Goal: Check status: Check status

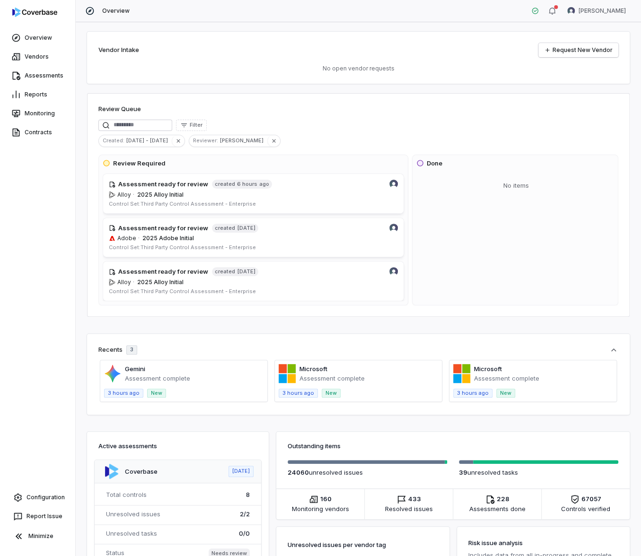
click at [600, 27] on div "Vendor Intake Request New Vendor No open vendor requests Review Queue Filter Cr…" at bounding box center [358, 289] width 565 height 534
click at [604, 11] on html "Overview Vendors Assessments Reports Monitoring Contracts Configuration Report …" at bounding box center [320, 278] width 641 height 556
click at [567, 91] on div "Log out" at bounding box center [591, 86] width 72 height 15
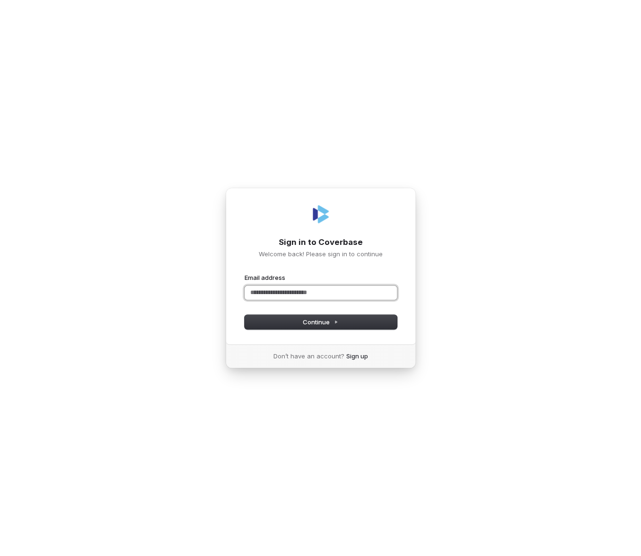
click at [327, 293] on input "Email address" at bounding box center [320, 293] width 152 height 14
type input "*****"
click at [0, 556] on com-1password-button at bounding box center [0, 556] width 0 height 0
type input "*****"
type input "**********"
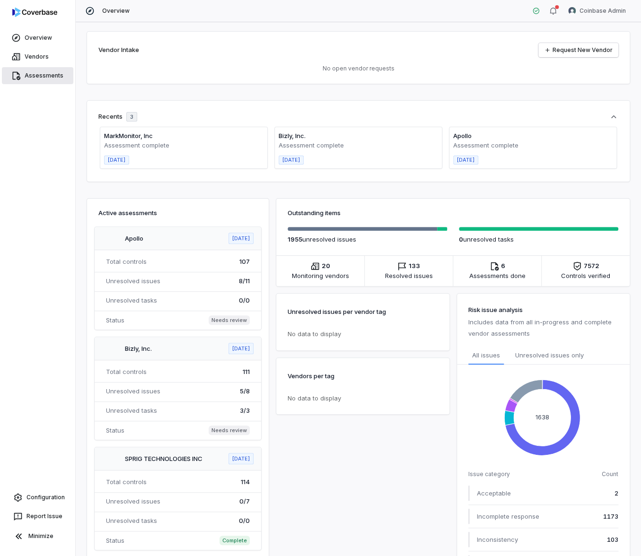
click at [48, 76] on link "Assessments" at bounding box center [37, 75] width 71 height 17
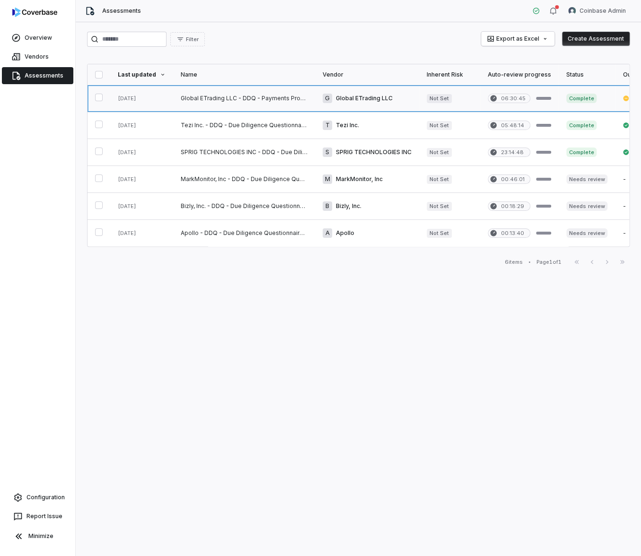
click at [279, 102] on link at bounding box center [244, 98] width 142 height 26
click at [395, 100] on link at bounding box center [367, 98] width 104 height 26
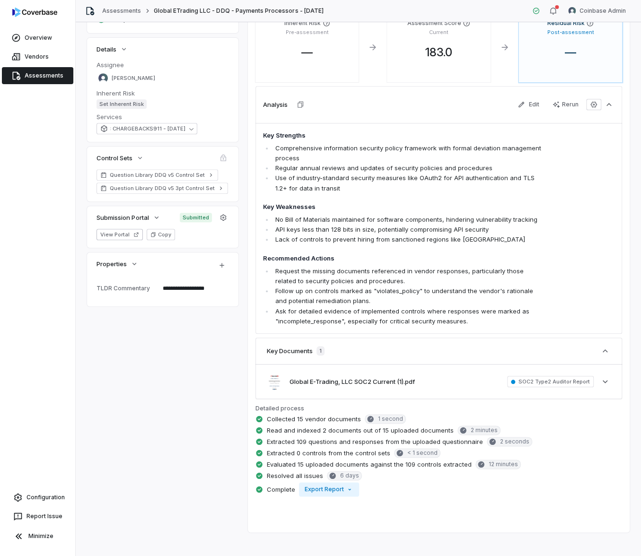
scroll to position [143, 0]
click at [46, 79] on link "Assessments" at bounding box center [37, 75] width 71 height 17
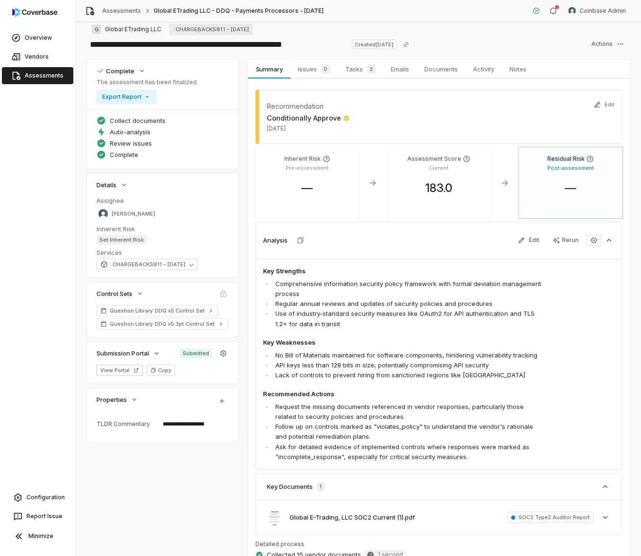
scroll to position [114, 0]
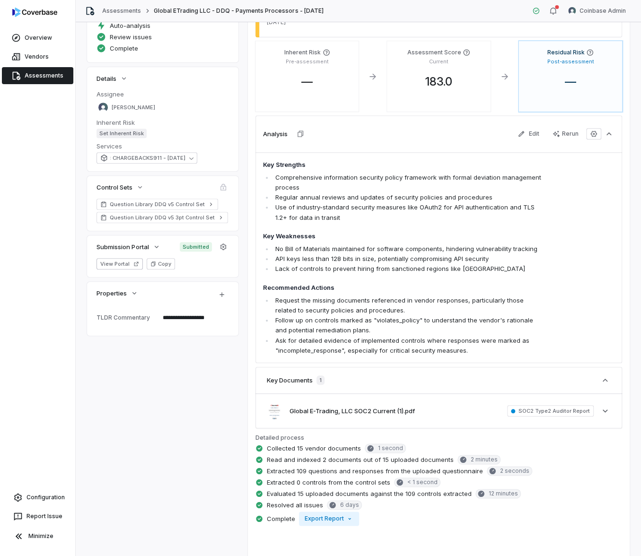
click at [349, 459] on span "Read and indexed 2 documents out of 15 uploaded documents" at bounding box center [360, 459] width 187 height 9
click at [445, 444] on div "Collected 15 vendor documents 1 second" at bounding box center [438, 449] width 367 height 11
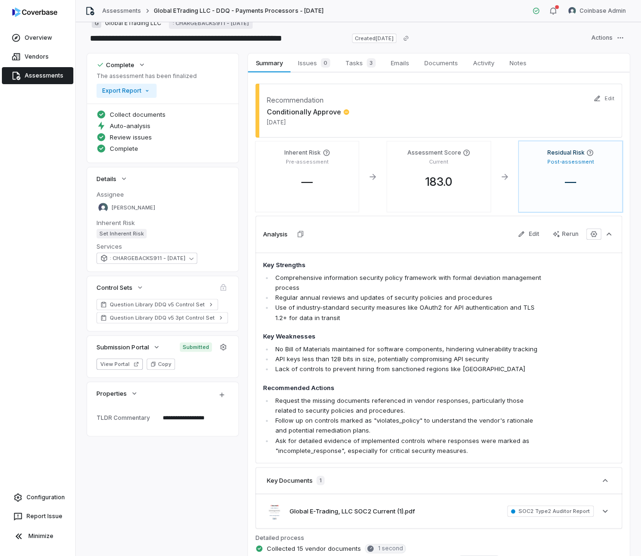
scroll to position [0, 0]
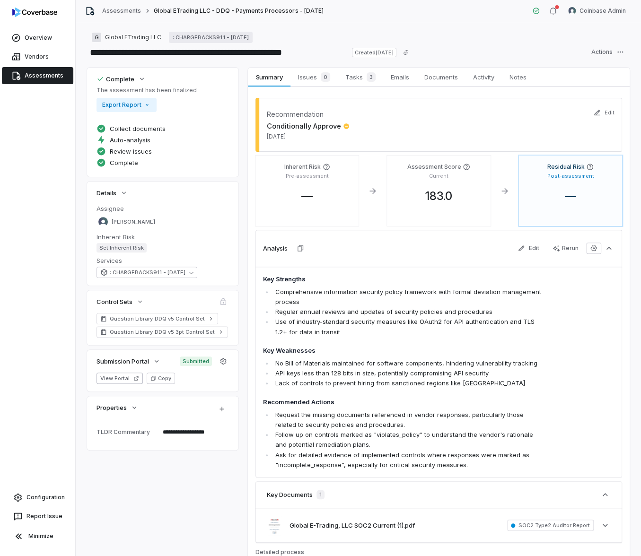
type textarea "*"
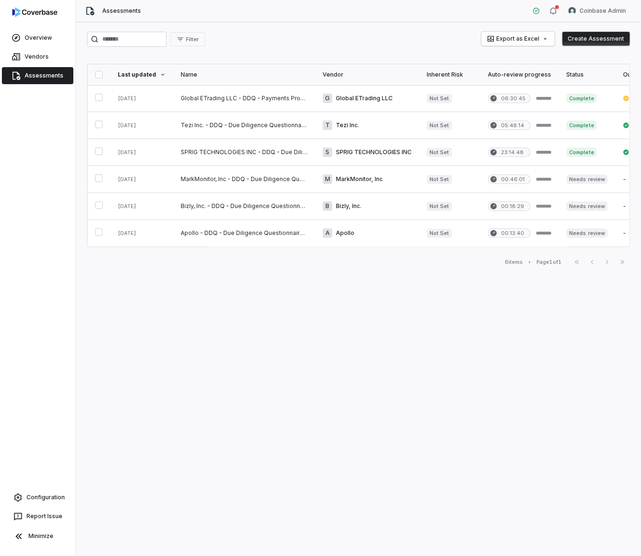
click at [527, 50] on div "Filter Export as Excel Create Assessment Last updated Name Vendor Inherent Risk…" at bounding box center [358, 289] width 565 height 534
click at [520, 40] on html "Overview Vendors Assessments Configuration Report Issue Minimize Assessments Co…" at bounding box center [320, 278] width 641 height 556
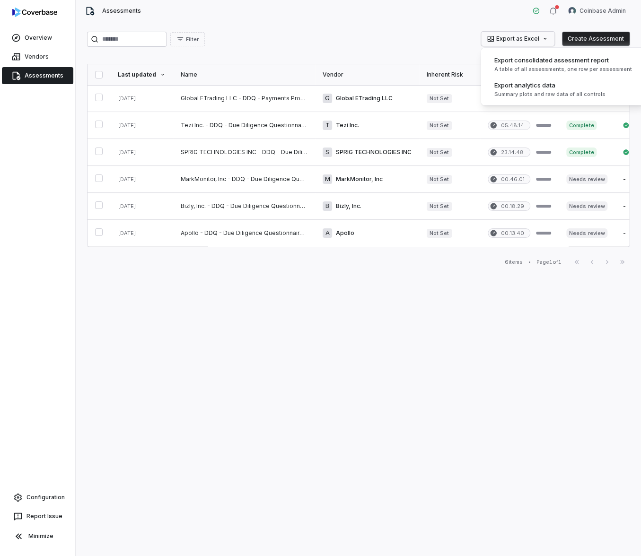
click at [369, 59] on html "Overview Vendors Assessments Configuration Report Issue Minimize Assessments Co…" at bounding box center [320, 278] width 641 height 556
